Goal: Participate in discussion: Engage in conversation with other users on a specific topic

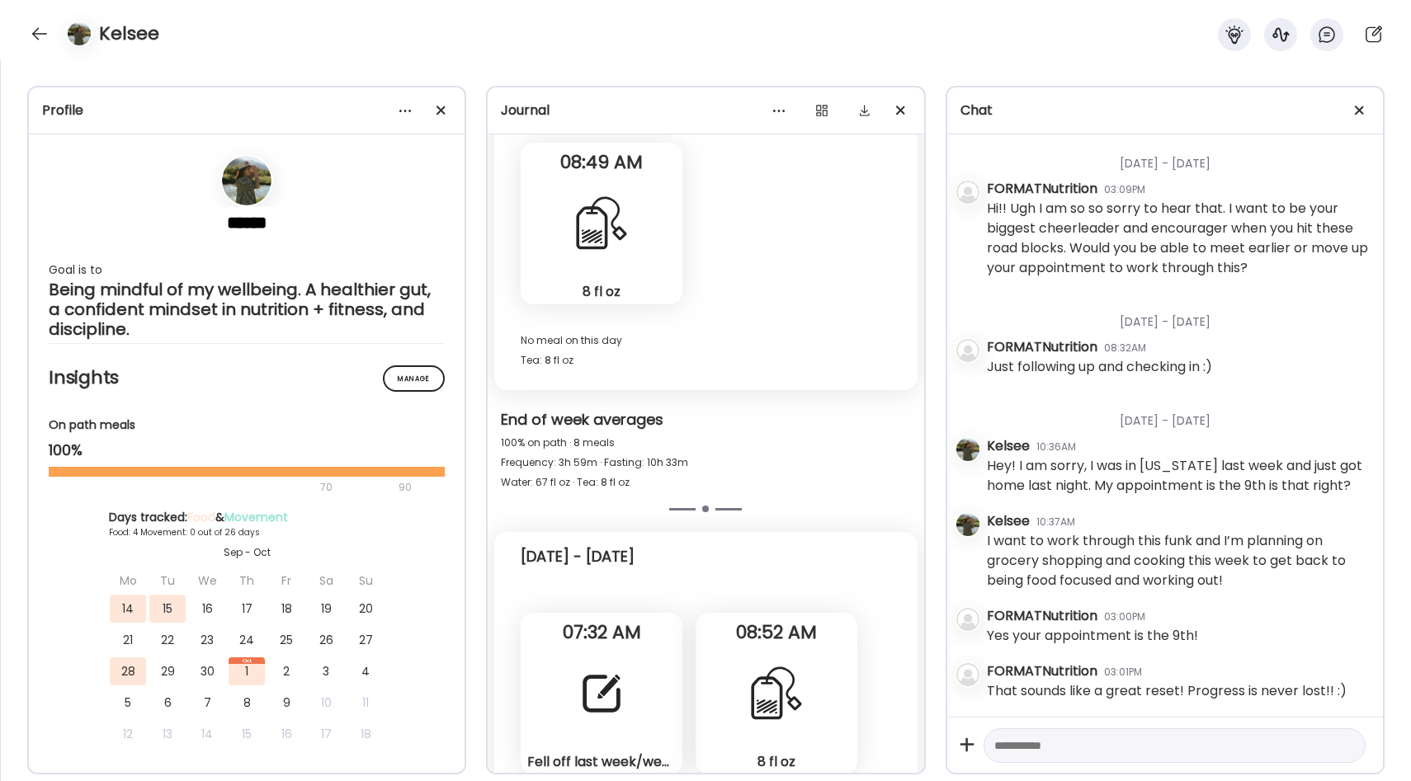
scroll to position [14287, 0]
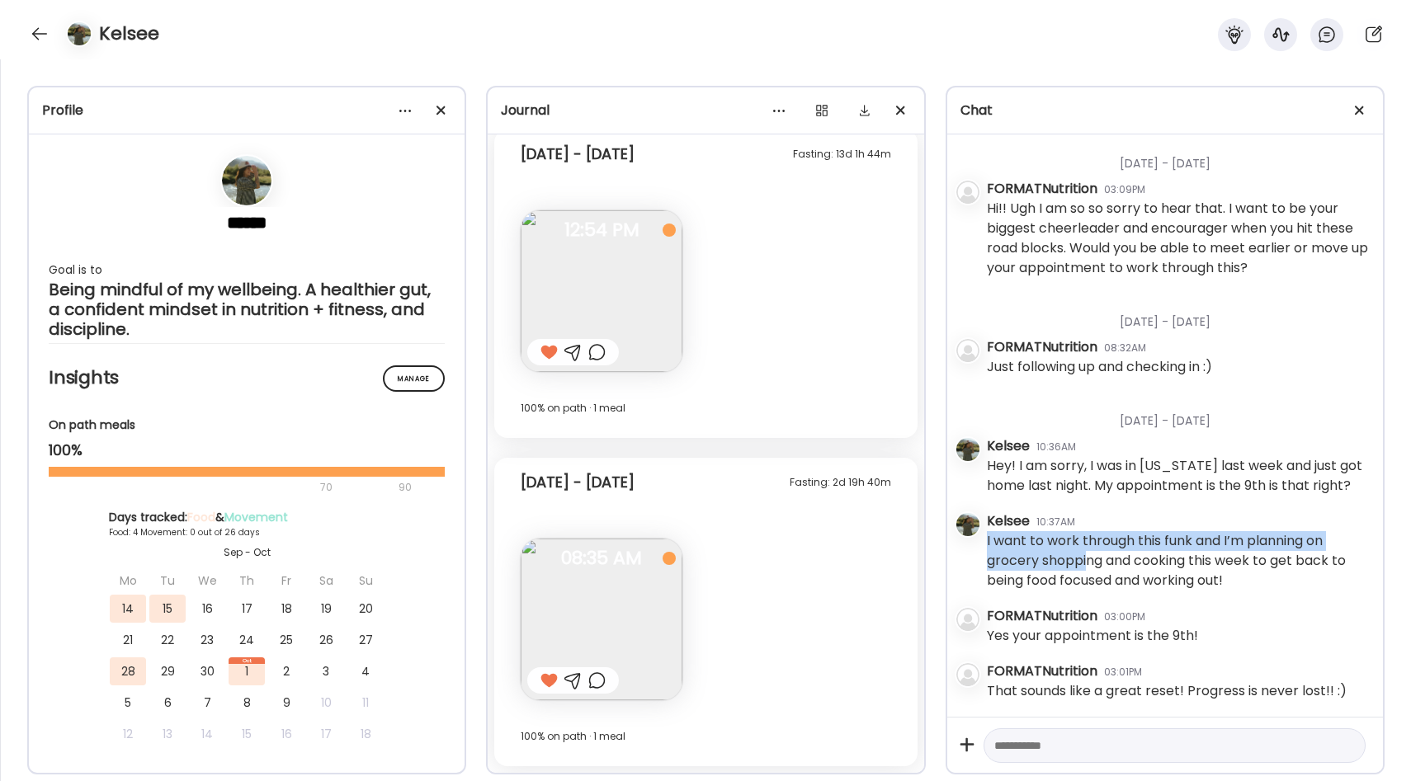
drag, startPoint x: 986, startPoint y: 539, endPoint x: 1085, endPoint y: 567, distance: 102.9
click at [1085, 568] on div "I want to work through this funk and I’m planning on grocery shopping and cooki…" at bounding box center [1178, 560] width 383 height 59
click at [1083, 556] on div "I want to work through this funk and I’m planning on grocery shopping and cooki…" at bounding box center [1178, 560] width 383 height 59
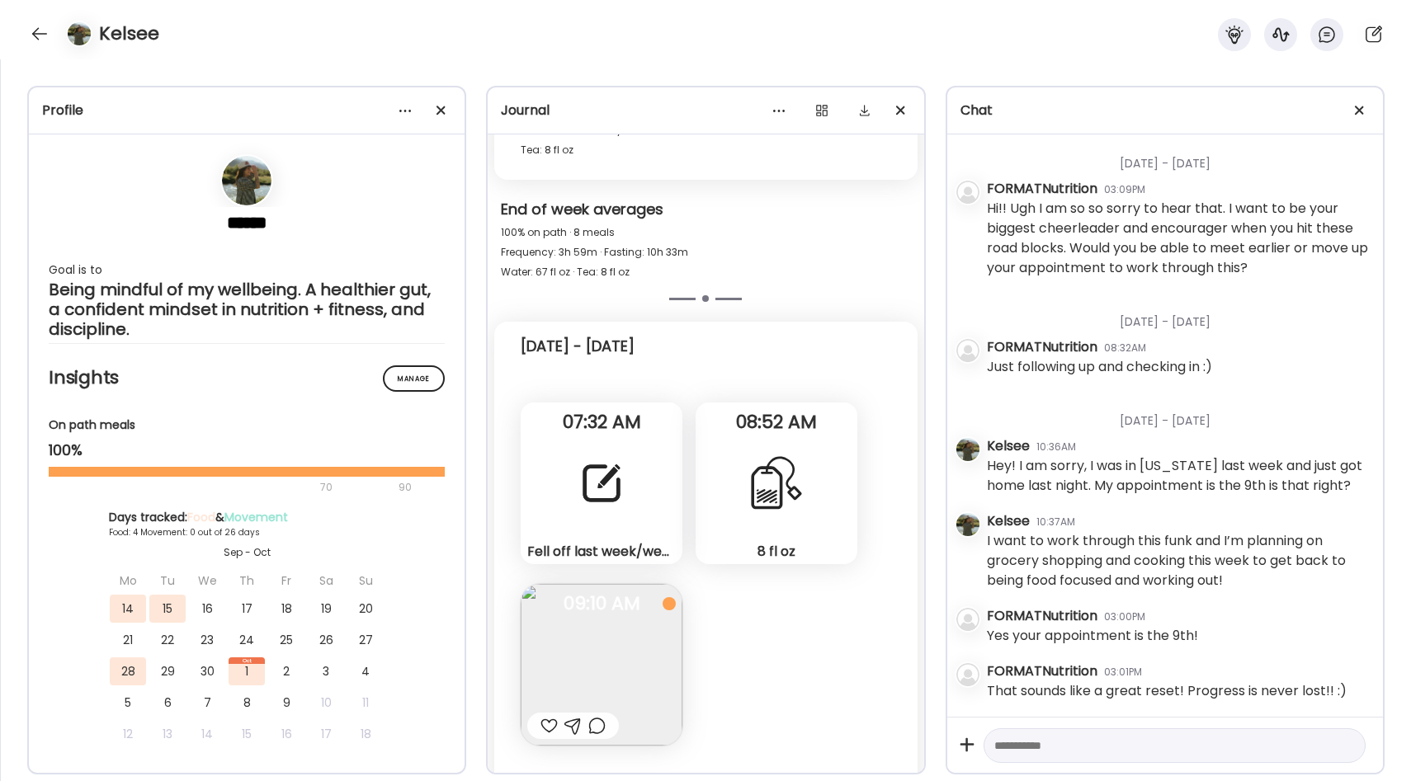
scroll to position [13079, 0]
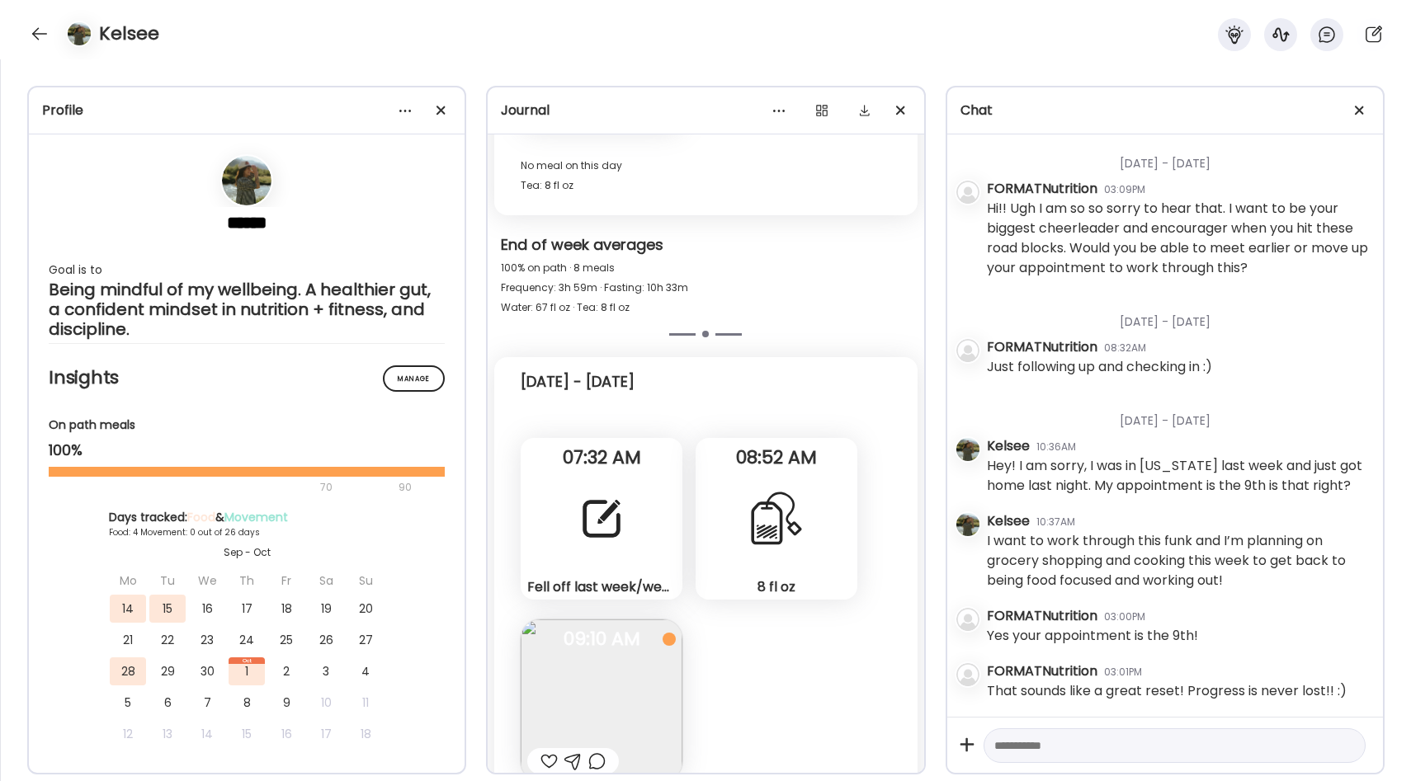
click at [587, 473] on div "Fell off last week/weekend! I went out of town so this weekend but I was able t…" at bounding box center [602, 519] width 162 height 162
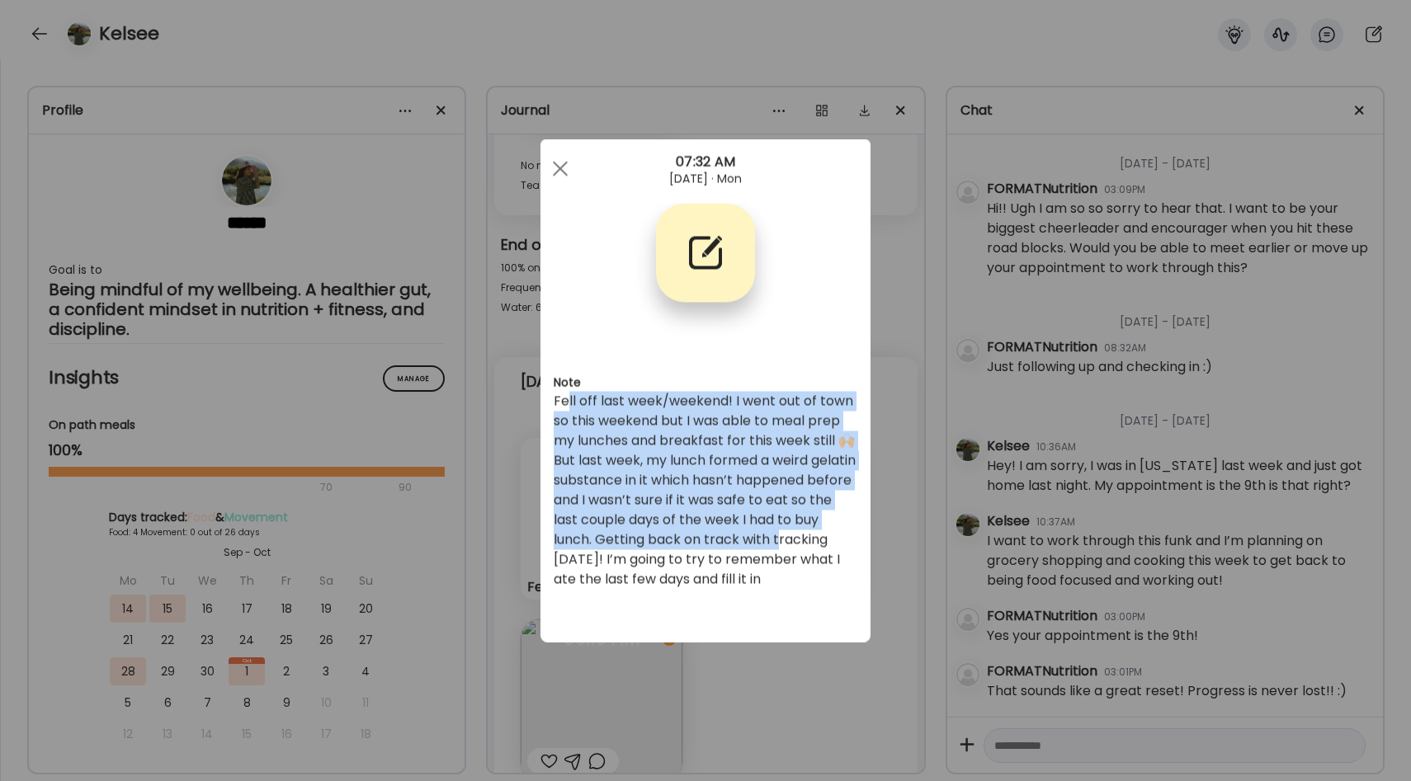
drag, startPoint x: 567, startPoint y: 403, endPoint x: 629, endPoint y: 564, distance: 172.4
click at [629, 564] on div "Fell off last week/weekend! I went out of town so this weekend but I was able t…" at bounding box center [706, 491] width 304 height 198
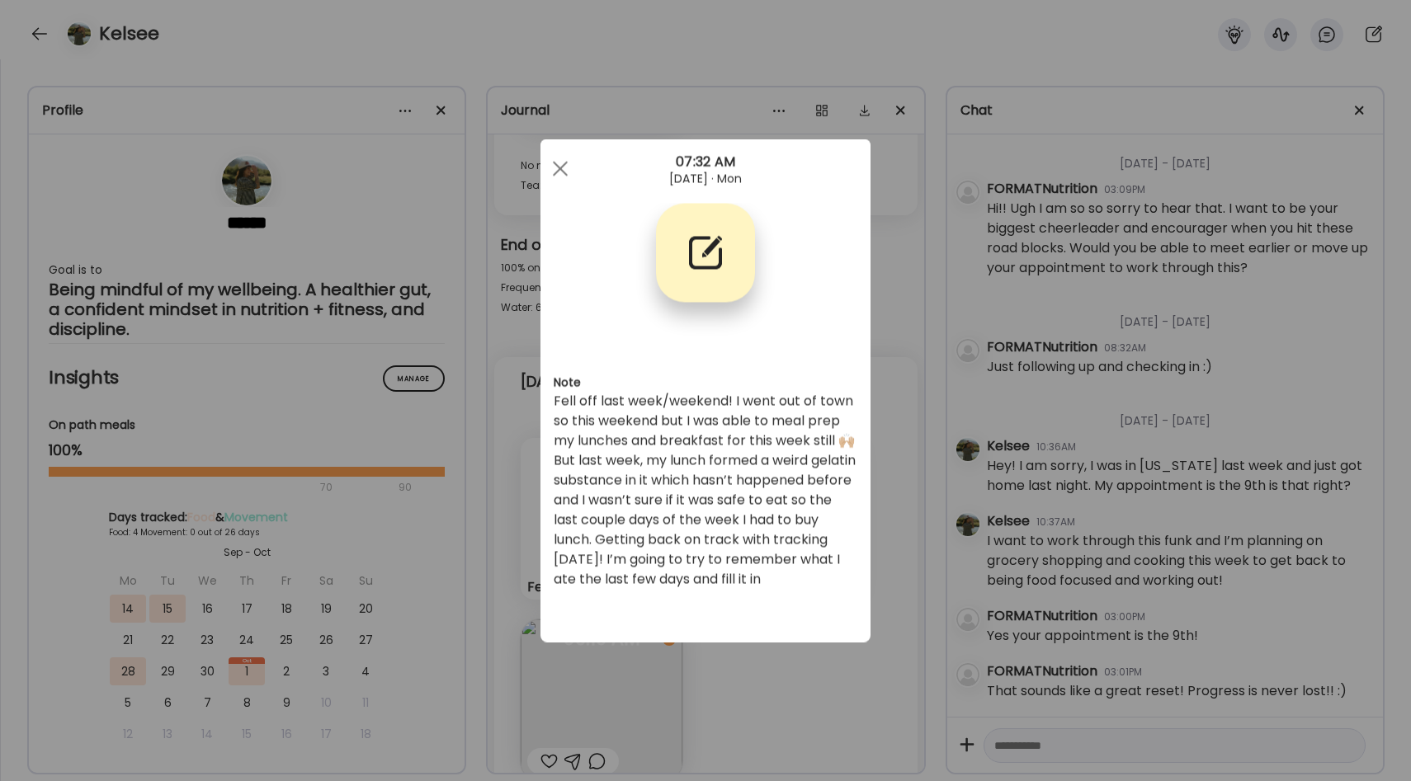
click at [657, 513] on div "Fell off last week/weekend! I went out of town so this weekend but I was able t…" at bounding box center [706, 491] width 304 height 198
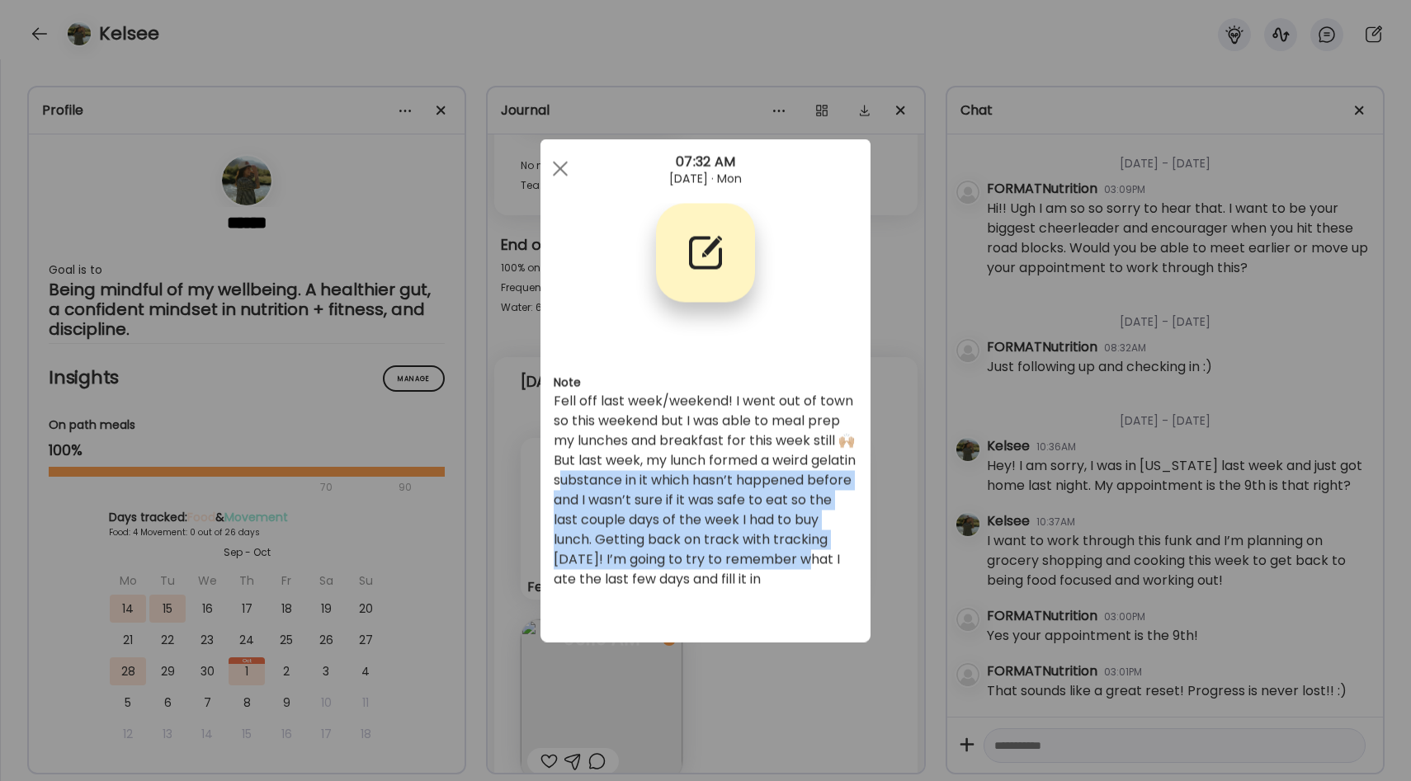
drag, startPoint x: 610, startPoint y: 472, endPoint x: 645, endPoint y: 564, distance: 99.0
click at [647, 566] on div "Fell off last week/weekend! I went out of town so this weekend but I was able t…" at bounding box center [706, 491] width 304 height 198
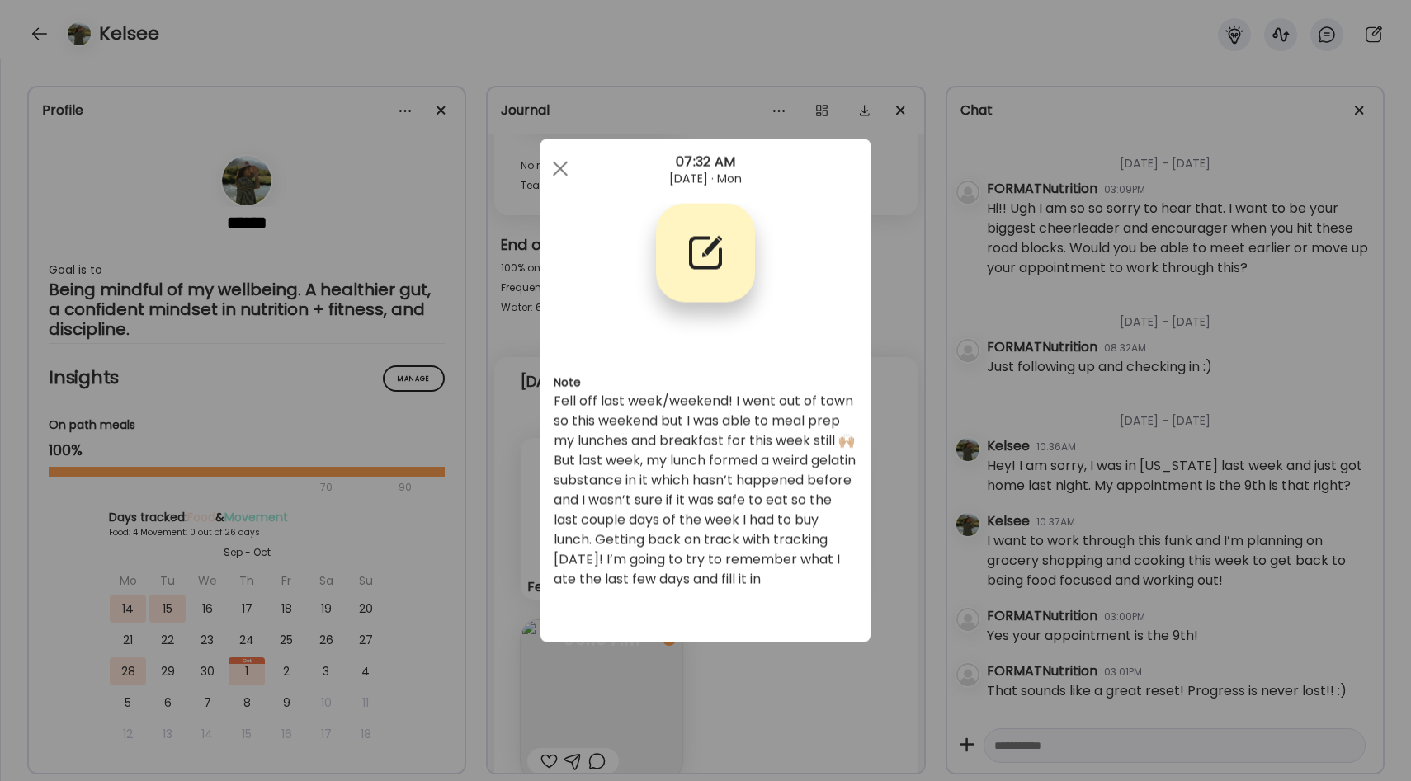
click at [705, 553] on div "Fell off last week/weekend! I went out of town so this weekend but I was able t…" at bounding box center [706, 491] width 304 height 198
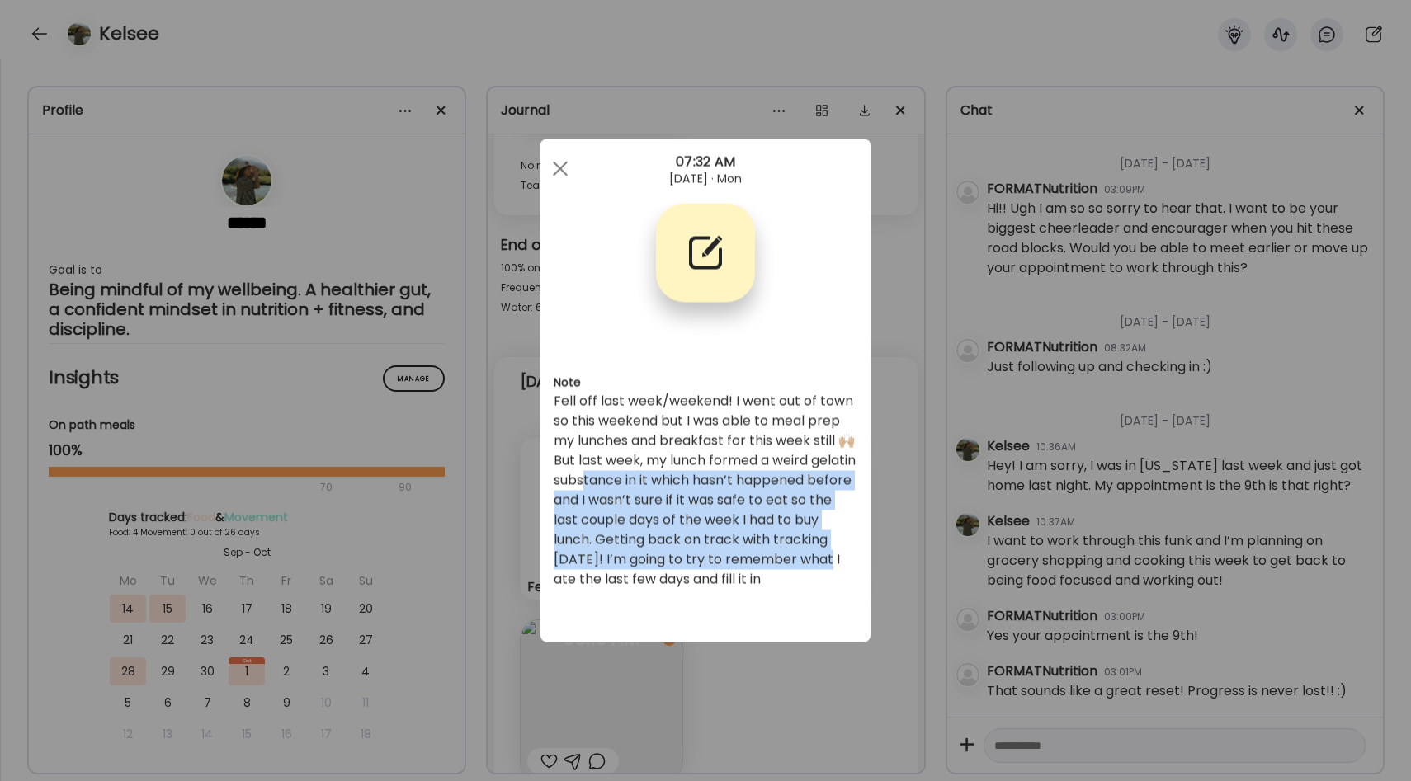
drag, startPoint x: 635, startPoint y: 474, endPoint x: 680, endPoint y: 573, distance: 109.3
click at [662, 588] on div "Fell off last week/weekend! I went out of town so this weekend but I was able t…" at bounding box center [706, 491] width 304 height 198
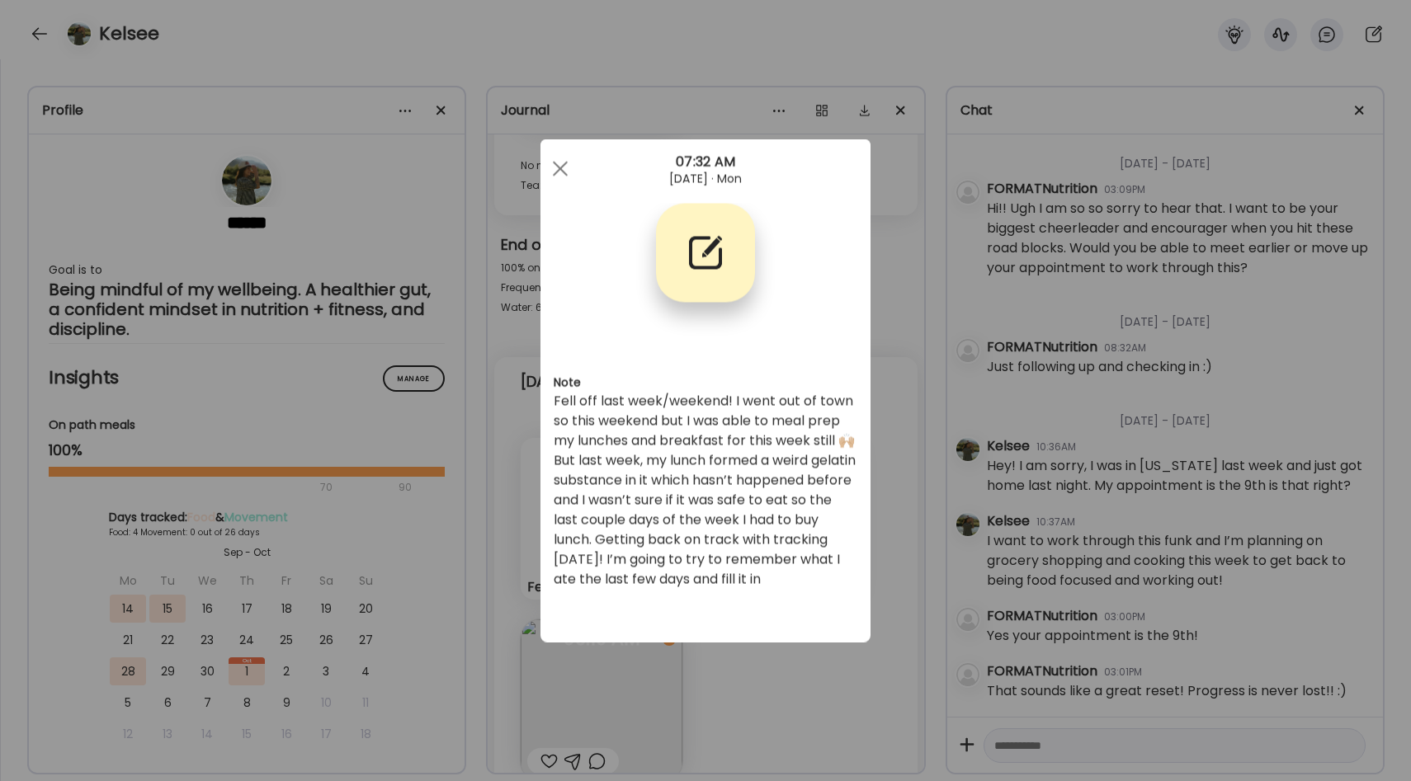
click at [788, 524] on div "Fell off last week/weekend! I went out of town so this weekend but I was able t…" at bounding box center [706, 491] width 304 height 198
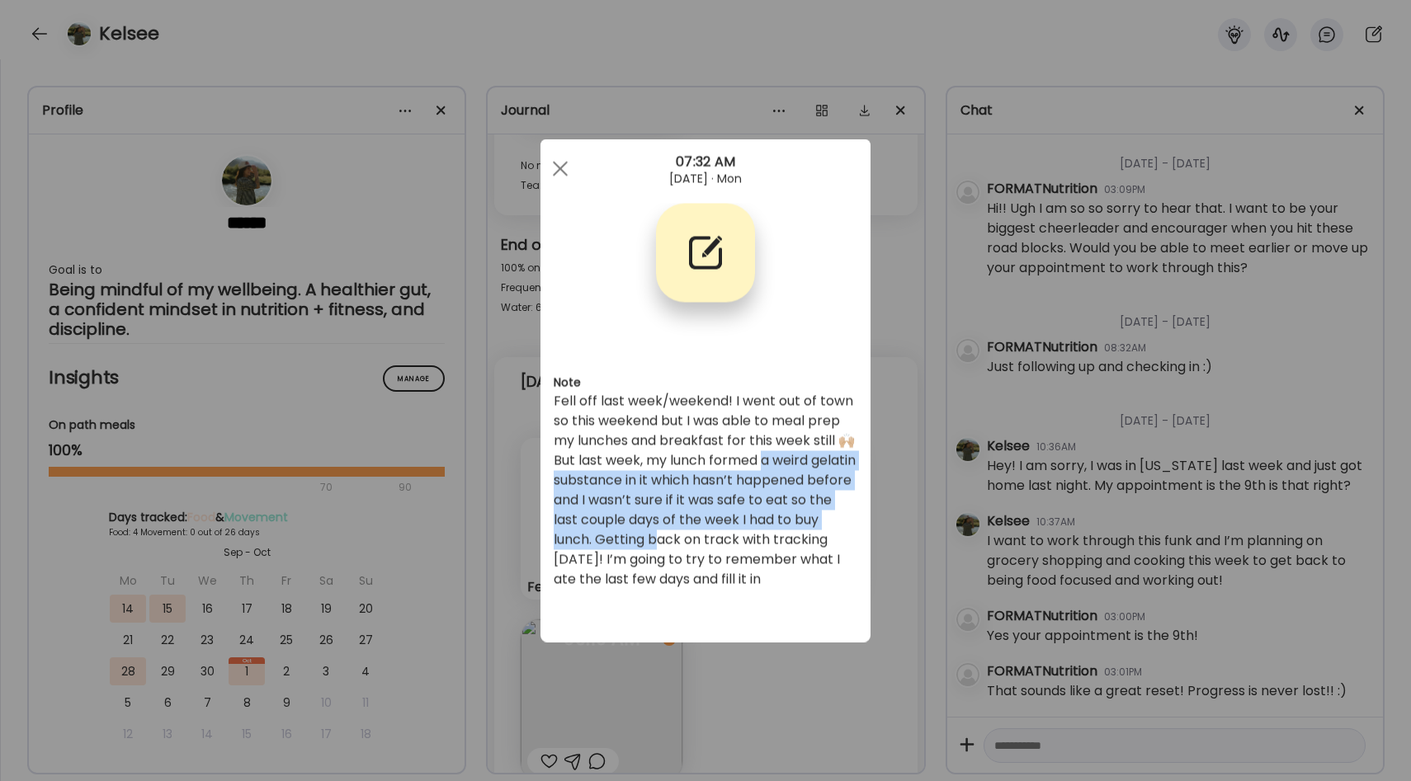
drag, startPoint x: 762, startPoint y: 460, endPoint x: 773, endPoint y: 548, distance: 89.0
click at [773, 548] on div "Fell off last week/weekend! I went out of town so this weekend but I was able t…" at bounding box center [706, 491] width 304 height 198
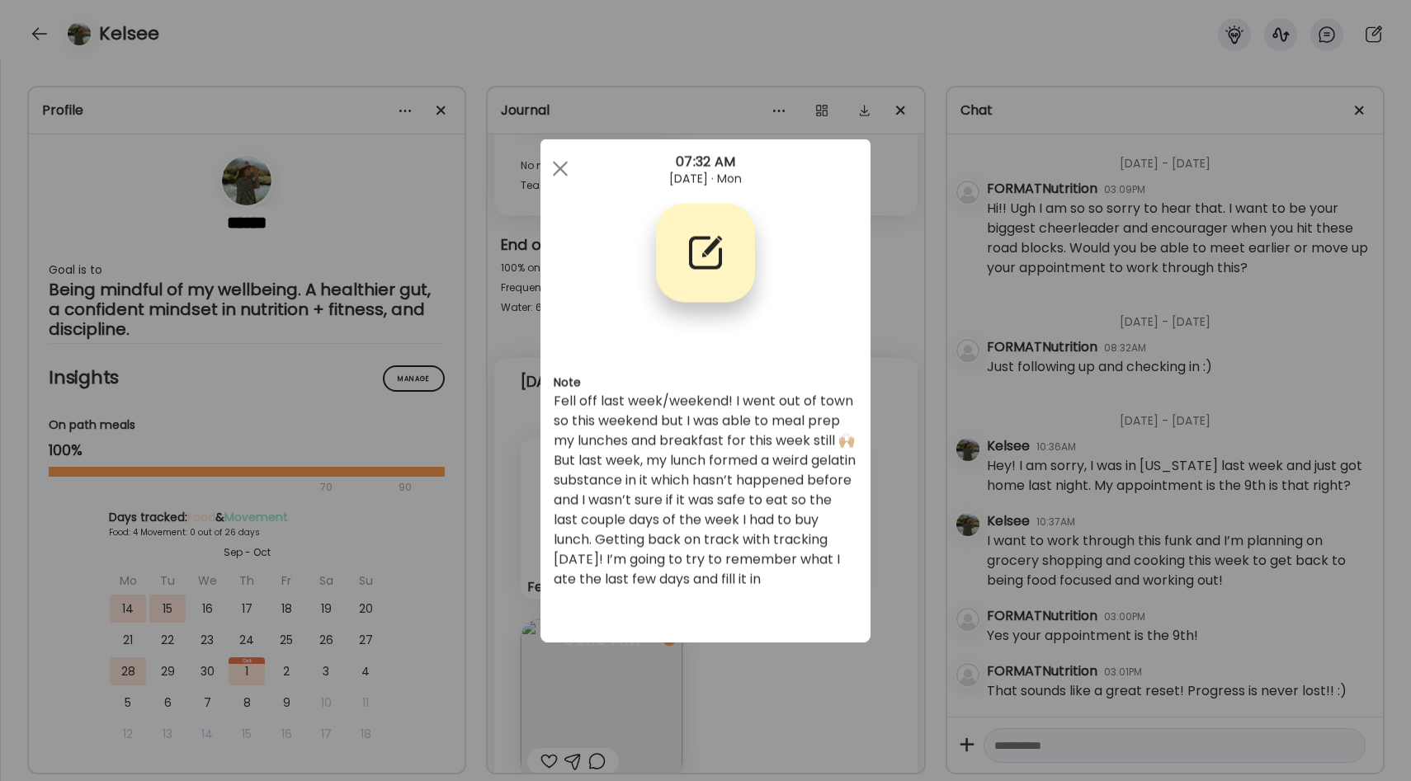
click at [892, 525] on div "Ate Coach Dashboard Wahoo! It’s official Take a moment to set up your Coach Pro…" at bounding box center [705, 390] width 1411 height 781
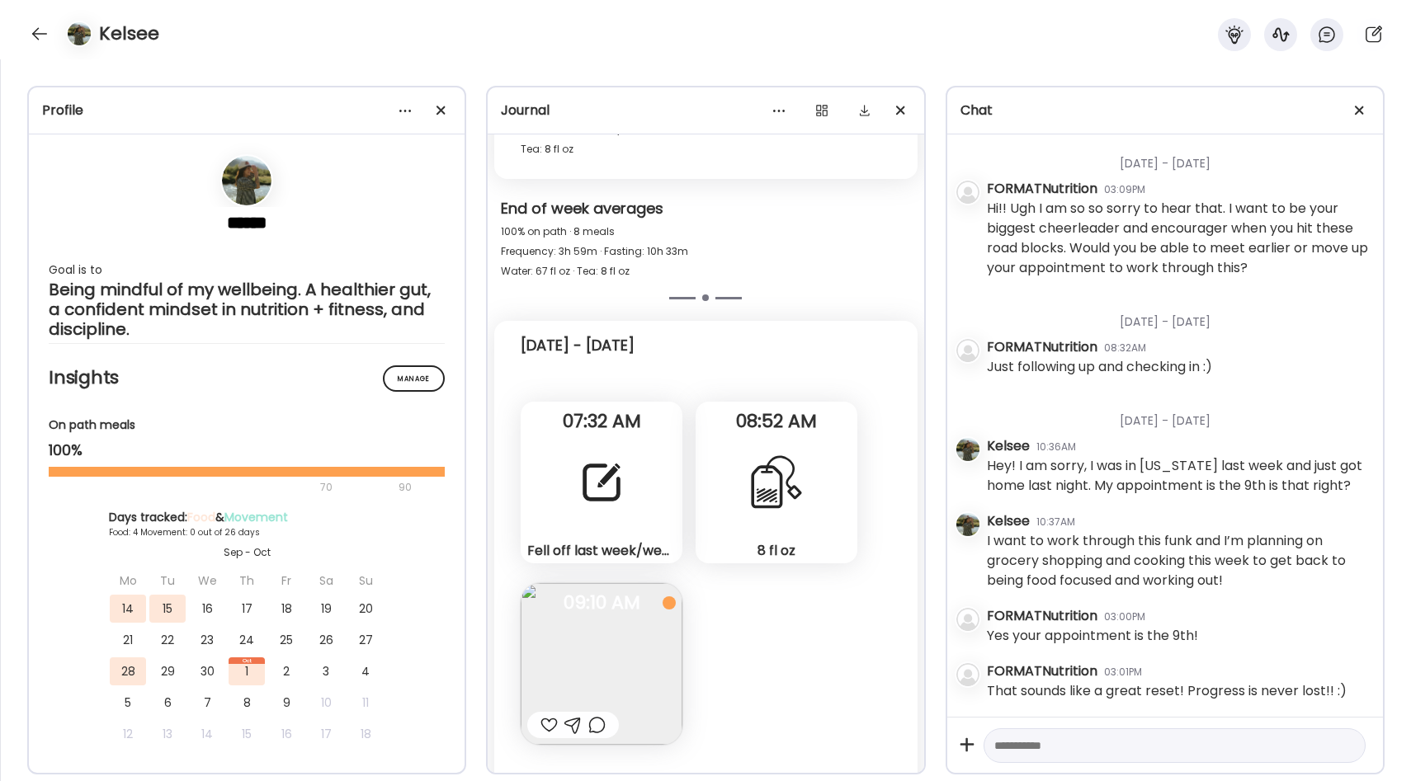
scroll to position [13084, 0]
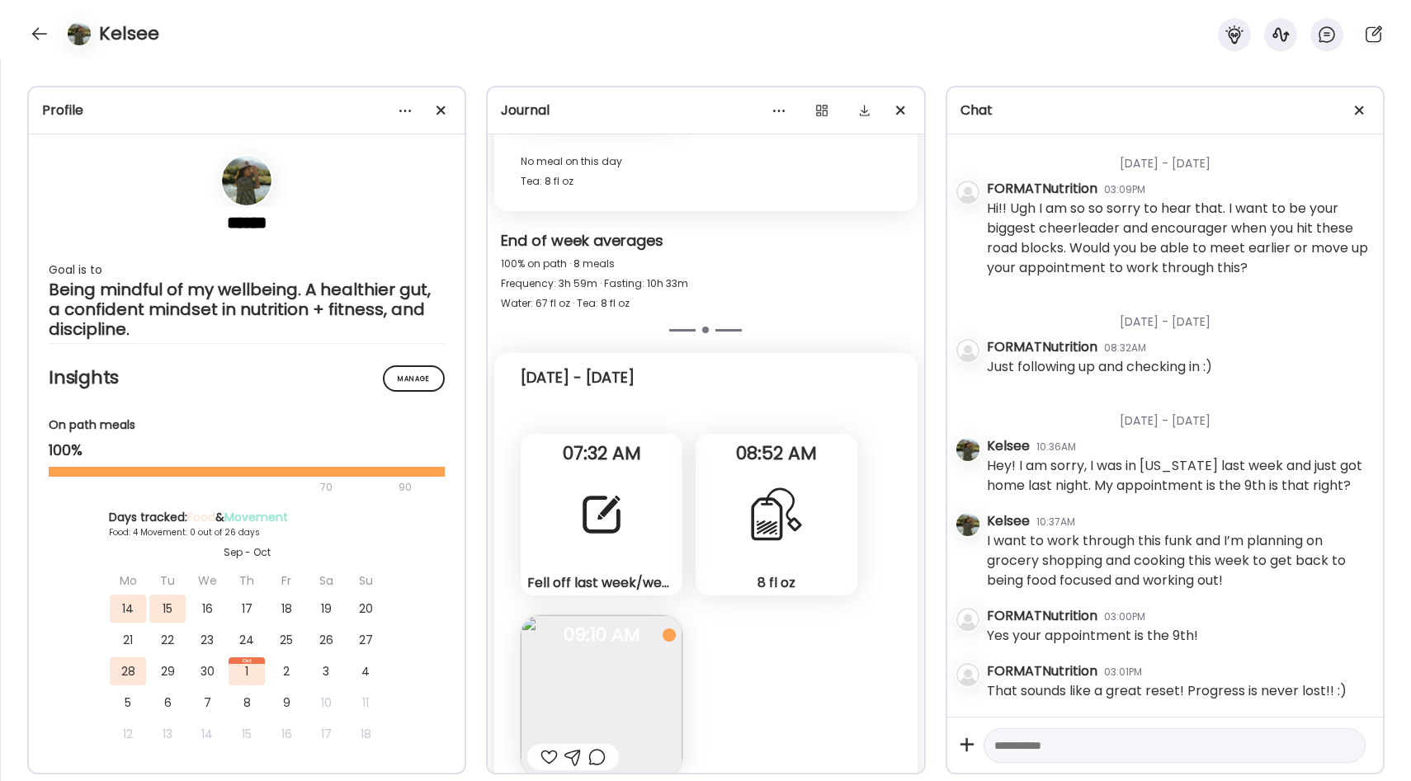
click at [597, 470] on div "Fell off last week/weekend! I went out of town so this weekend but I was able t…" at bounding box center [602, 515] width 162 height 162
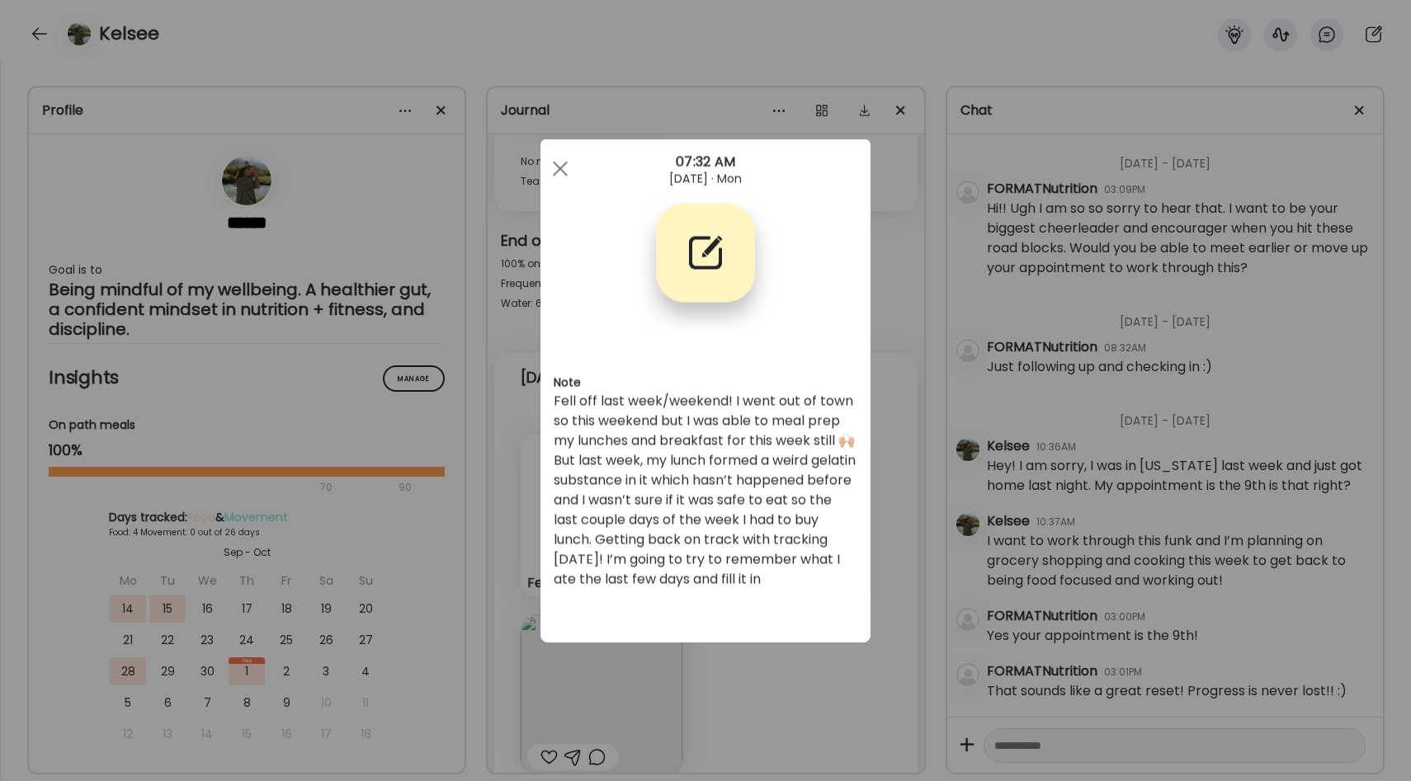
click at [927, 392] on div "Ate Coach Dashboard Wahoo! It’s official Take a moment to set up your Coach Pro…" at bounding box center [705, 390] width 1411 height 781
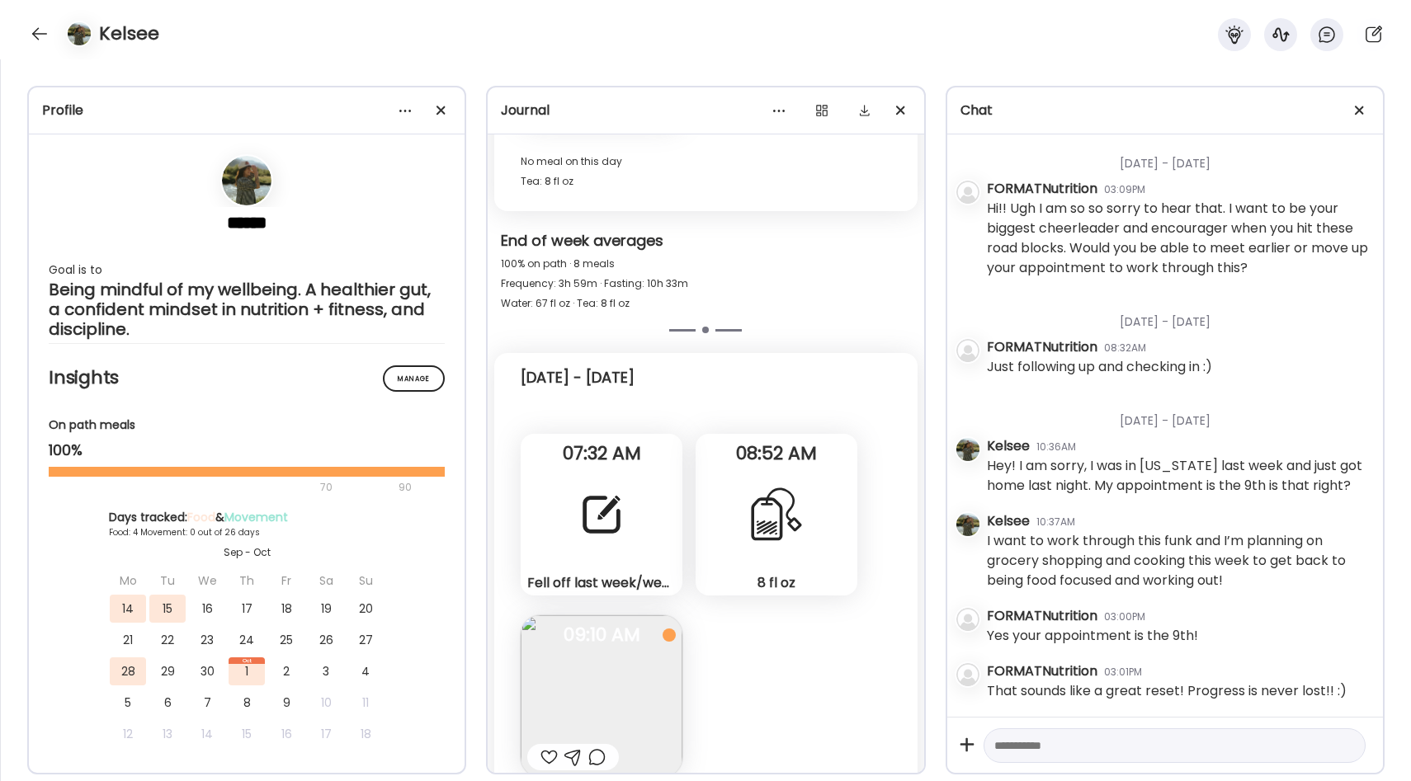
click at [624, 510] on div at bounding box center [601, 514] width 59 height 59
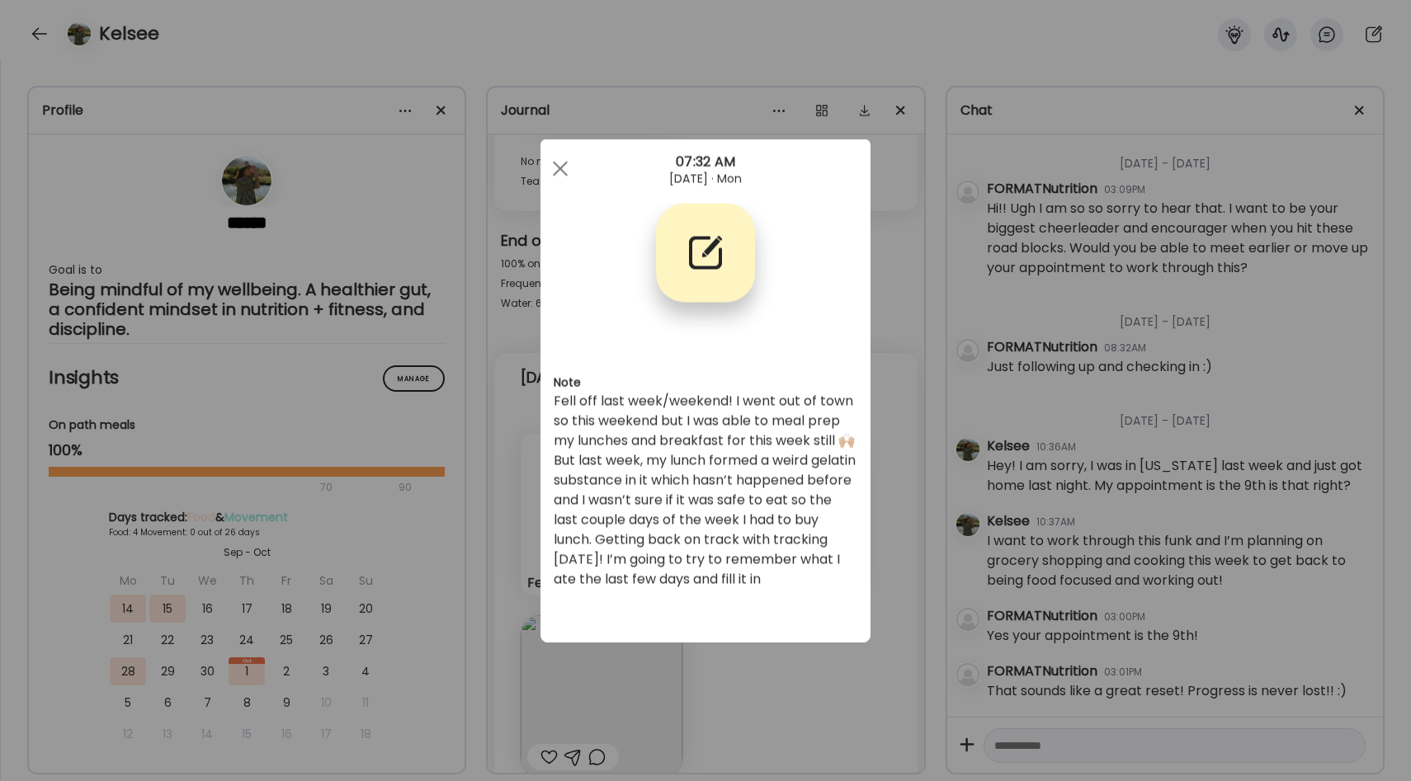
click at [880, 421] on div "Ate Coach Dashboard Wahoo! It’s official Take a moment to set up your Coach Pro…" at bounding box center [705, 390] width 1411 height 781
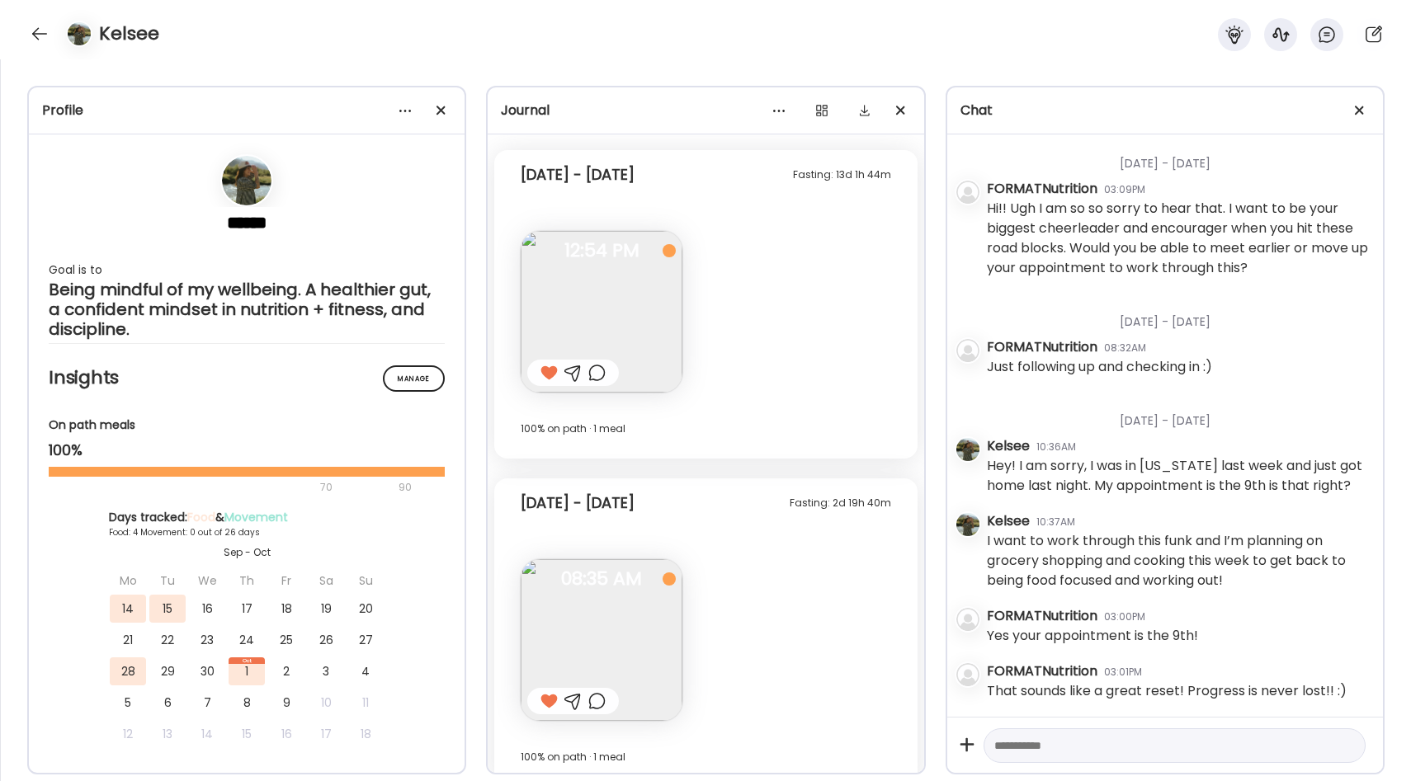
scroll to position [14287, 0]
